Goal: Find specific page/section

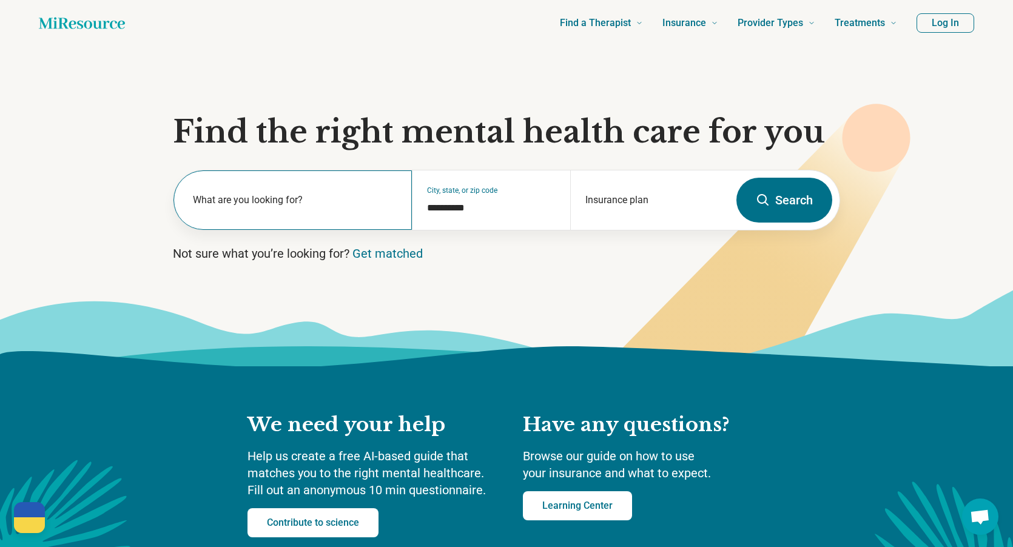
scroll to position [36, 0]
click at [333, 206] on label "What are you looking for?" at bounding box center [295, 199] width 204 height 15
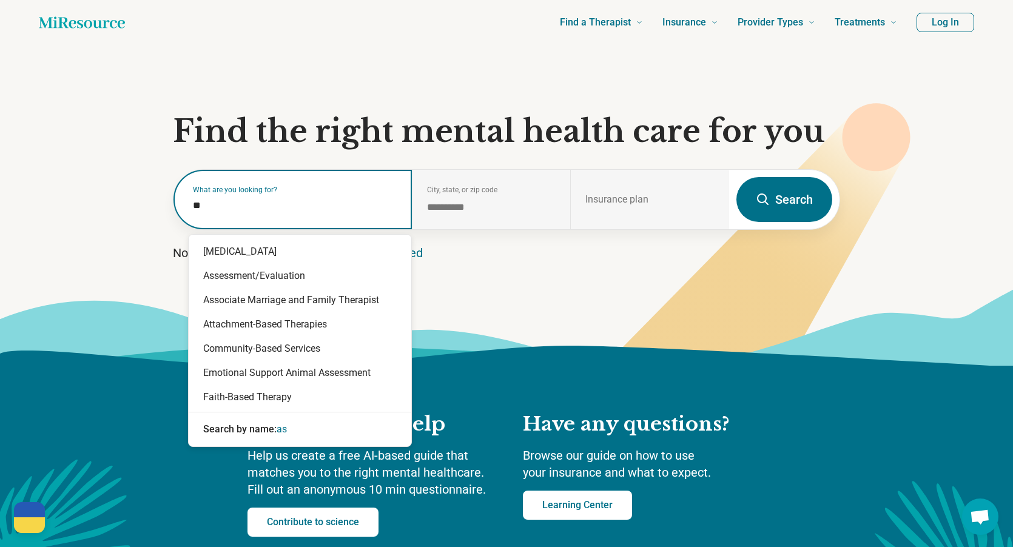
type input "*"
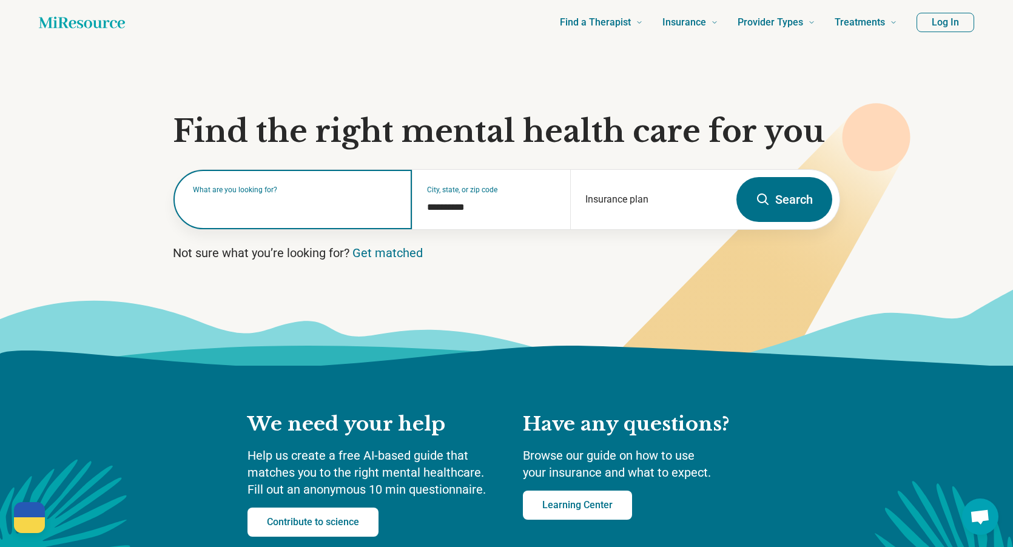
type input "*"
click at [314, 207] on input "text" at bounding box center [295, 205] width 204 height 15
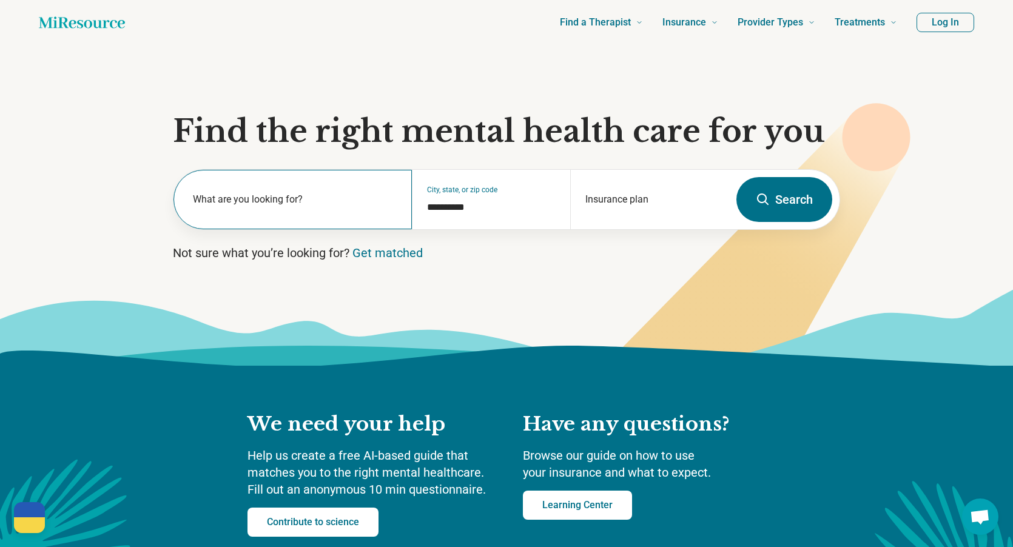
click at [263, 189] on div "What are you looking for?" at bounding box center [292, 199] width 238 height 59
click at [396, 254] on link "Get matched" at bounding box center [387, 253] width 70 height 15
